Goal: Browse casually

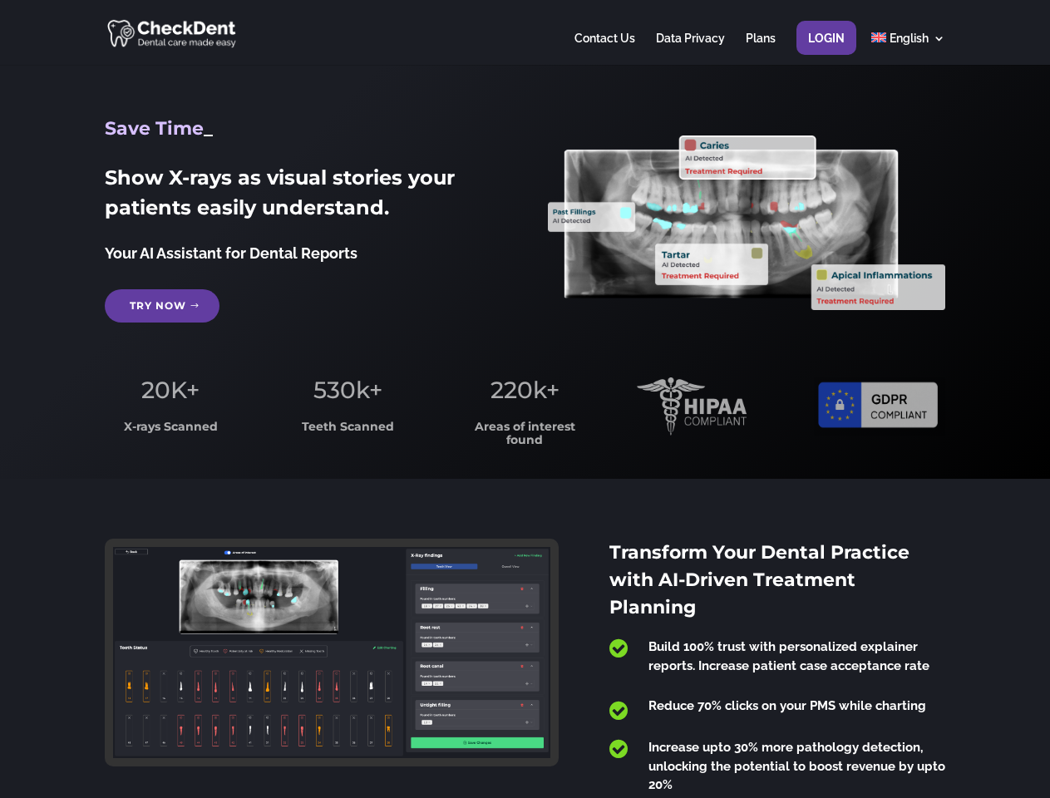
click at [525, 399] on span "220k+" at bounding box center [525, 390] width 69 height 28
click at [525, 32] on div at bounding box center [525, 32] width 840 height 65
click at [525, 399] on span "220k+" at bounding box center [525, 390] width 69 height 28
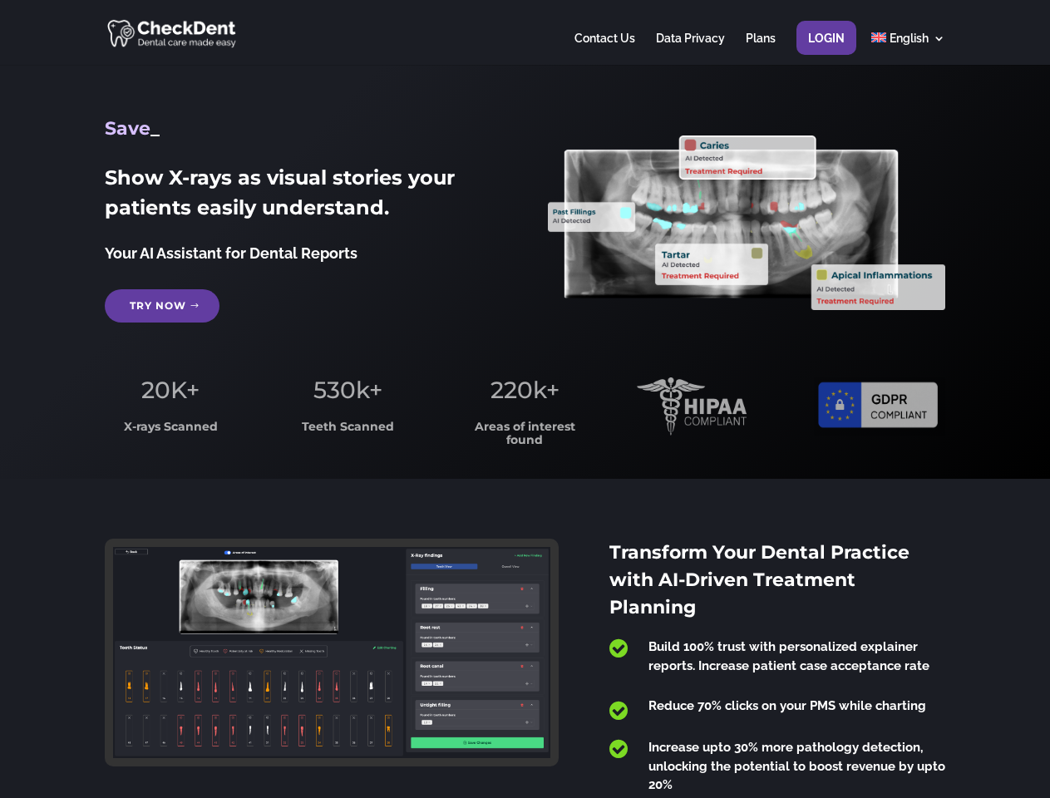
click at [525, 32] on div at bounding box center [525, 32] width 840 height 65
